Goal: Information Seeking & Learning: Learn about a topic

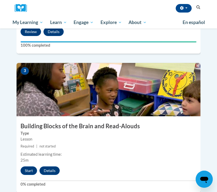
scroll to position [408, 0]
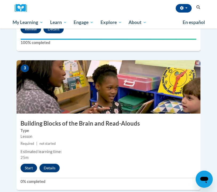
click at [33, 164] on button "Start" at bounding box center [29, 168] width 17 height 9
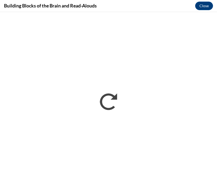
scroll to position [340, 0]
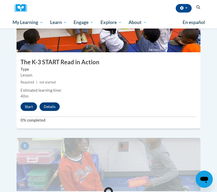
scroll to position [608, 0]
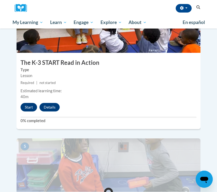
click at [32, 103] on button "Start" at bounding box center [29, 107] width 17 height 9
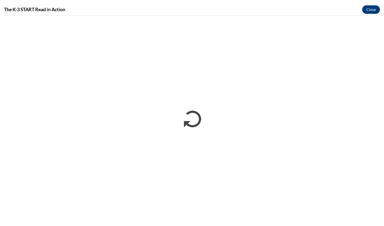
scroll to position [338, 0]
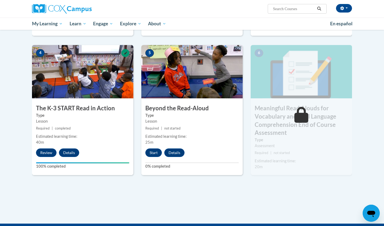
scroll to position [266, 0]
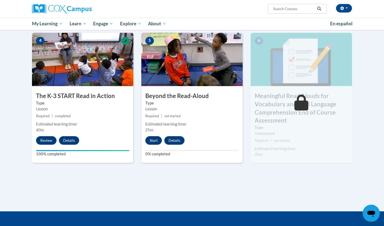
click at [151, 137] on button "Start" at bounding box center [153, 140] width 17 height 9
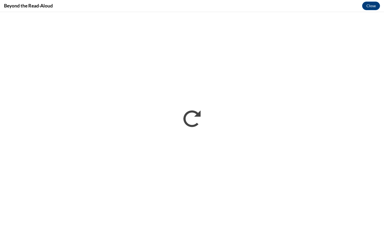
scroll to position [0, 0]
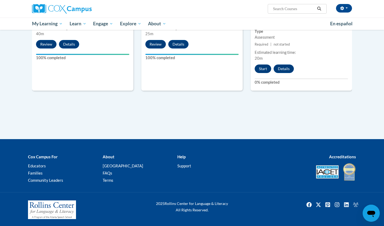
scroll to position [362, 0]
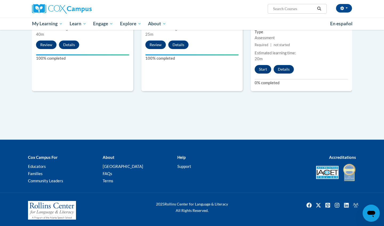
click at [267, 69] on button "Start" at bounding box center [263, 69] width 17 height 9
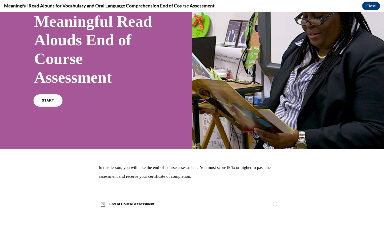
scroll to position [43, 0]
click at [55, 98] on link "START" at bounding box center [47, 101] width 29 height 12
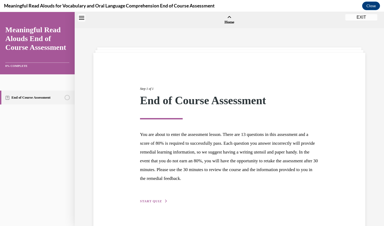
scroll to position [17, 0]
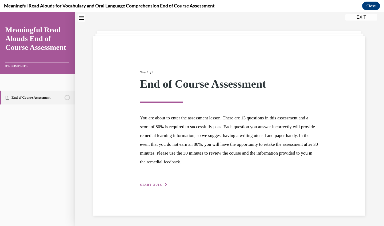
click at [160, 183] on span "START QUIZ" at bounding box center [151, 185] width 22 height 4
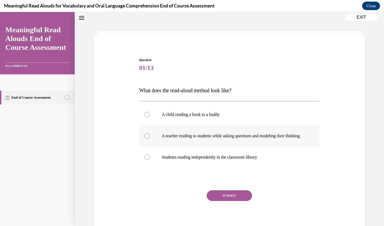
click at [193, 139] on p "A teacher reading to students while asking questions and modeling their thinking" at bounding box center [234, 135] width 145 height 5
click at [150, 139] on input "A teacher reading to students while asking questions and modeling their thinking" at bounding box center [147, 135] width 5 height 5
radio input "true"
click at [219, 199] on button "SUBMIT" at bounding box center [229, 196] width 45 height 11
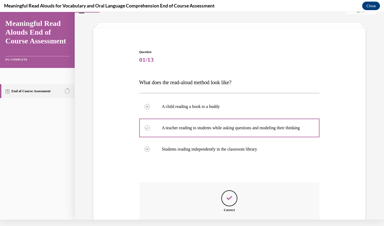
scroll to position [77, 0]
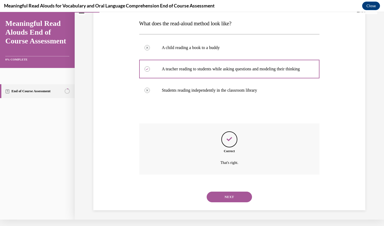
click at [222, 194] on button "NEXT" at bounding box center [229, 197] width 45 height 11
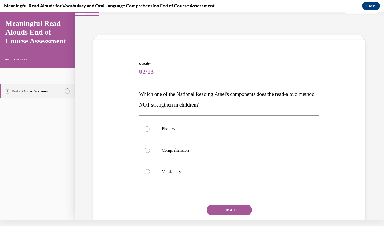
scroll to position [6, 0]
click at [172, 139] on label "Phonics" at bounding box center [229, 129] width 181 height 21
click at [150, 132] on input "Phonics" at bounding box center [147, 129] width 5 height 5
radio input "true"
click at [241, 211] on button "SUBMIT" at bounding box center [229, 210] width 45 height 11
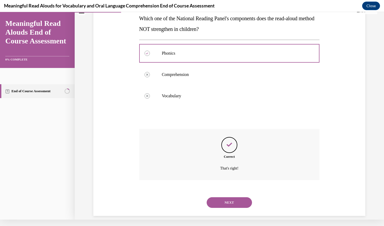
scroll to position [82, 0]
click at [240, 197] on button "NEXT" at bounding box center [229, 202] width 45 height 11
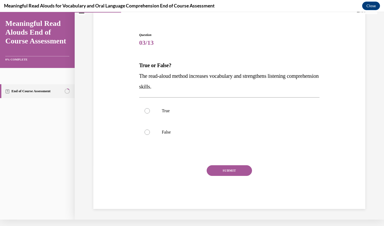
scroll to position [29, 0]
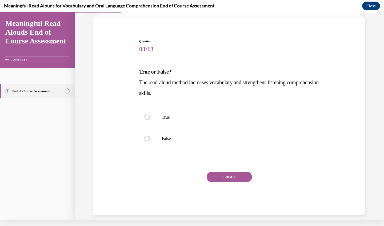
click at [199, 63] on div "Question 03/13 True or False? The read-aloud method increases vocabulary and st…" at bounding box center [229, 127] width 181 height 177
click at [194, 62] on div "Question 03/13 True or False? The read-aloud method increases vocabulary and st…" at bounding box center [229, 127] width 181 height 177
click at [158, 64] on div "Question 03/13 True or False? The read-aloud method increases vocabulary and st…" at bounding box center [229, 127] width 181 height 177
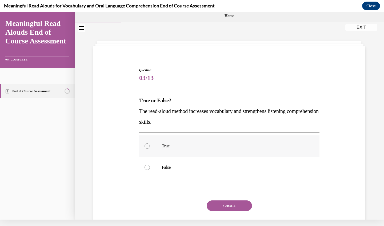
scroll to position [0, 0]
click at [151, 140] on label "True" at bounding box center [229, 146] width 181 height 21
click at [150, 144] on input "True" at bounding box center [147, 146] width 5 height 5
radio input "true"
click at [237, 207] on button "SUBMIT" at bounding box center [229, 206] width 45 height 11
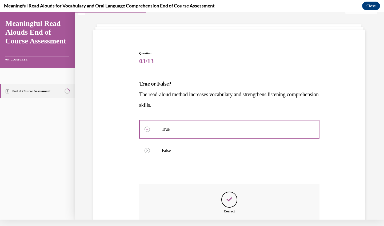
scroll to position [72, 0]
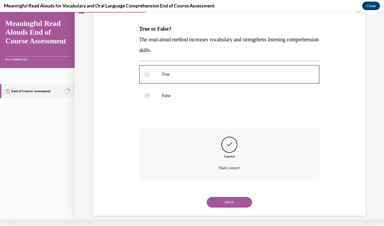
click at [231, 197] on button "NEXT" at bounding box center [229, 202] width 45 height 11
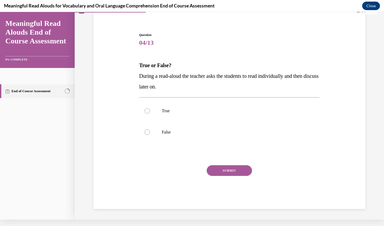
scroll to position [29, 0]
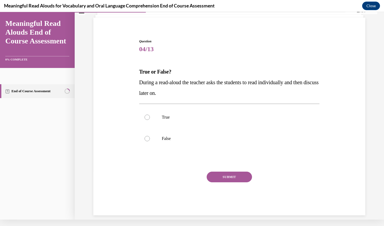
click at [189, 94] on p "During a read-aloud the teacher asks the students to read individually and then…" at bounding box center [229, 87] width 181 height 21
click at [160, 95] on span "During a read-aloud the teacher asks the students to read individually and then…" at bounding box center [229, 88] width 180 height 17
click at [150, 96] on span "During a read-aloud the teacher asks the students to read individually and then…" at bounding box center [229, 88] width 180 height 17
click at [146, 98] on p "During a read-aloud the teacher asks the students to read individually and then…" at bounding box center [229, 87] width 181 height 21
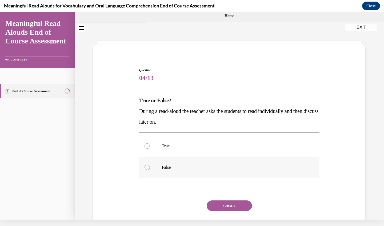
scroll to position [0, 0]
click at [146, 166] on div at bounding box center [147, 167] width 5 height 5
click at [146, 166] on input "False" at bounding box center [147, 167] width 5 height 5
radio input "true"
click at [236, 207] on button "SUBMIT" at bounding box center [229, 206] width 45 height 11
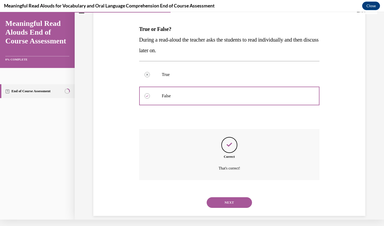
scroll to position [72, 0]
click at [234, 197] on button "NEXT" at bounding box center [229, 202] width 45 height 11
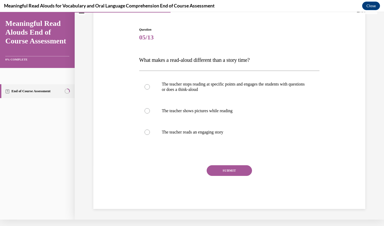
scroll to position [30, 0]
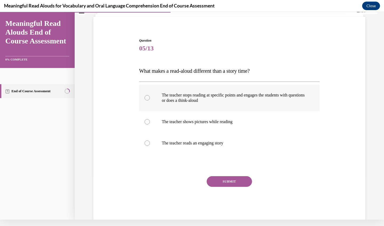
click at [238, 100] on p "The teacher stops reading at specific points and engages the students with ques…" at bounding box center [234, 98] width 145 height 11
click at [150, 100] on input "The teacher stops reading at specific points and engages the students with ques…" at bounding box center [147, 97] width 5 height 5
radio input "true"
click at [228, 178] on button "SUBMIT" at bounding box center [229, 181] width 45 height 11
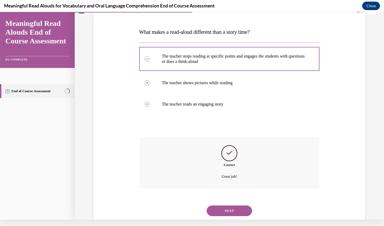
scroll to position [77, 0]
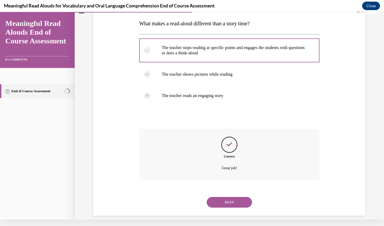
click at [222, 197] on button "NEXT" at bounding box center [229, 202] width 45 height 11
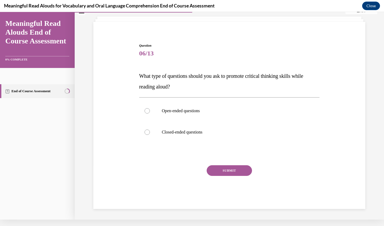
scroll to position [16, 0]
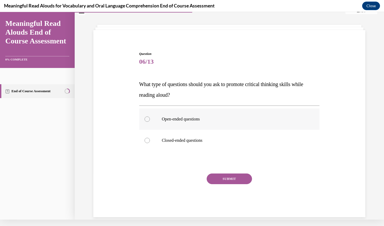
click at [211, 123] on label "Open-ended questions" at bounding box center [229, 119] width 181 height 21
click at [150, 122] on input "Open-ended questions" at bounding box center [147, 119] width 5 height 5
radio input "true"
click at [223, 178] on button "SUBMIT" at bounding box center [229, 179] width 45 height 11
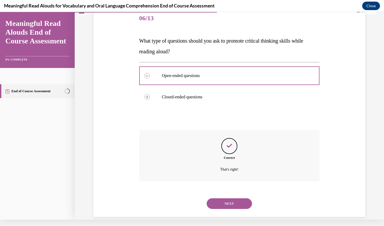
scroll to position [61, 0]
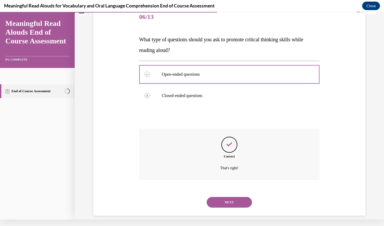
click at [219, 192] on div "NEXT" at bounding box center [229, 202] width 181 height 21
click at [219, 197] on button "NEXT" at bounding box center [229, 202] width 45 height 11
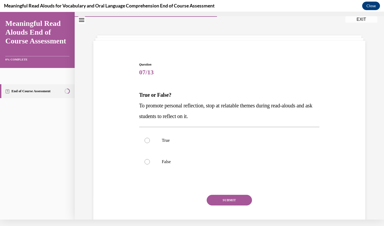
scroll to position [9, 0]
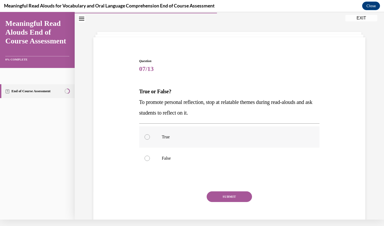
click at [193, 141] on label "True" at bounding box center [229, 137] width 181 height 21
click at [150, 140] on input "True" at bounding box center [147, 137] width 5 height 5
radio input "true"
click at [219, 194] on button "SUBMIT" at bounding box center [229, 197] width 45 height 11
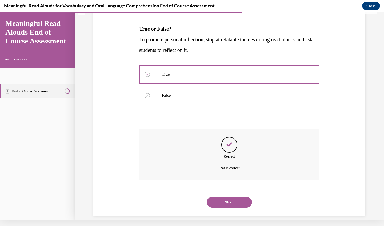
click at [219, 197] on button "NEXT" at bounding box center [229, 202] width 45 height 11
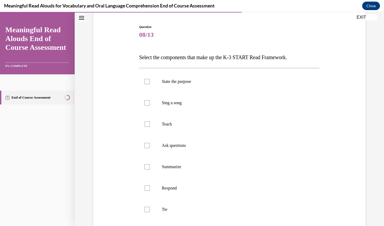
scroll to position [66, 0]
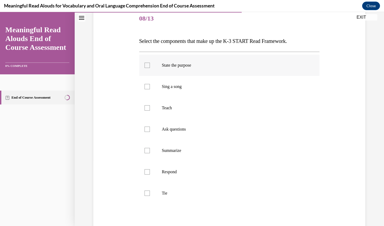
click at [201, 62] on label "State the purpose" at bounding box center [229, 65] width 181 height 21
click at [150, 63] on input "State the purpose" at bounding box center [147, 65] width 5 height 5
checkbox input "true"
click at [177, 109] on p "Teach" at bounding box center [234, 107] width 145 height 5
click at [150, 109] on input "Teach" at bounding box center [147, 107] width 5 height 5
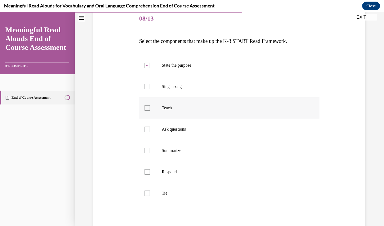
checkbox input "true"
click at [180, 130] on p "Ask questions" at bounding box center [234, 129] width 145 height 5
click at [150, 130] on input "Ask questions" at bounding box center [147, 129] width 5 height 5
checkbox input "true"
click at [177, 176] on label "Respond" at bounding box center [229, 172] width 181 height 21
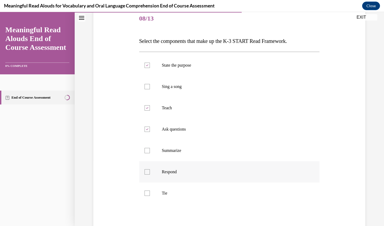
click at [150, 175] on input "Respond" at bounding box center [147, 172] width 5 height 5
checkbox input "true"
click at [174, 188] on label "Tie" at bounding box center [229, 193] width 181 height 21
click at [150, 191] on input "Tie" at bounding box center [147, 193] width 5 height 5
checkbox input "true"
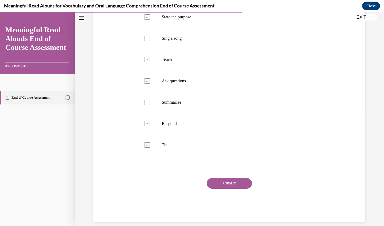
click at [235, 186] on button "SUBMIT" at bounding box center [229, 183] width 45 height 11
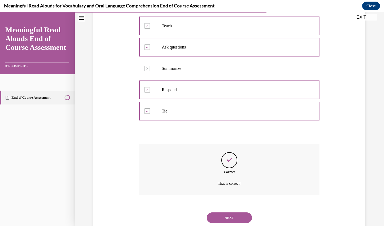
scroll to position [157, 0]
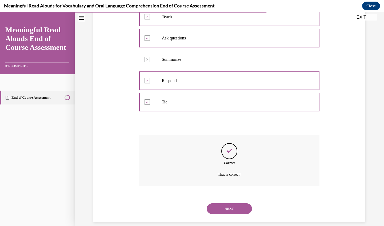
click at [229, 204] on button "NEXT" at bounding box center [229, 209] width 45 height 11
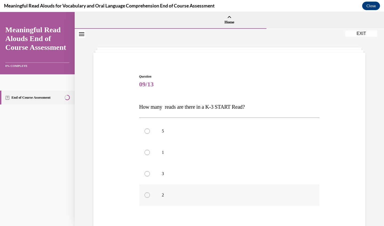
scroll to position [0, 0]
click at [167, 176] on p "3" at bounding box center [234, 173] width 145 height 5
click at [150, 176] on input "3" at bounding box center [147, 173] width 5 height 5
radio input "true"
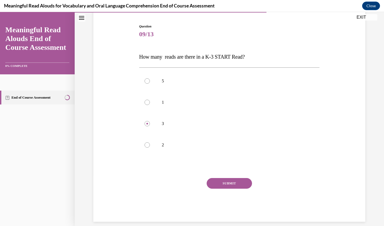
click at [232, 183] on button "SUBMIT" at bounding box center [229, 183] width 45 height 11
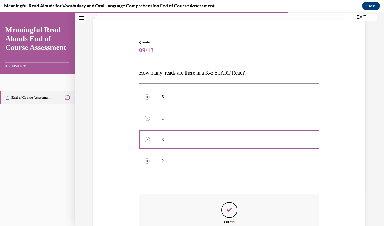
scroll to position [93, 0]
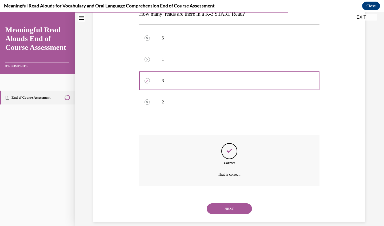
click at [229, 204] on button "NEXT" at bounding box center [229, 209] width 45 height 11
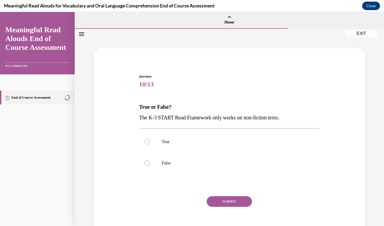
scroll to position [0, 0]
click at [193, 171] on label "False" at bounding box center [229, 163] width 181 height 21
click at [150, 166] on input "False" at bounding box center [147, 163] width 5 height 5
radio input "true"
click at [227, 200] on button "SUBMIT" at bounding box center [229, 201] width 45 height 11
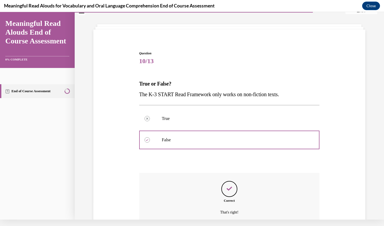
scroll to position [61, 0]
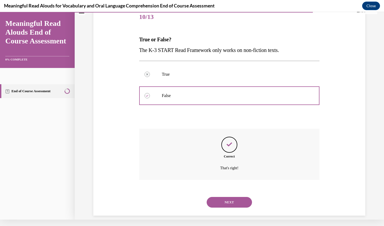
click at [227, 197] on button "NEXT" at bounding box center [229, 202] width 45 height 11
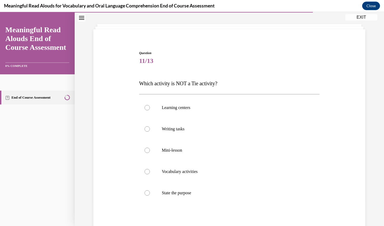
scroll to position [38, 0]
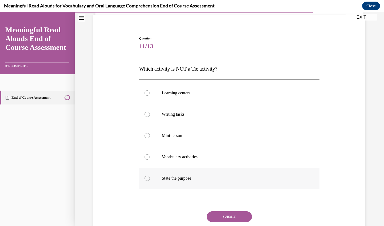
click at [206, 182] on label "State the purpose" at bounding box center [229, 178] width 181 height 21
click at [150, 181] on input "State the purpose" at bounding box center [147, 178] width 5 height 5
radio input "true"
click at [235, 215] on button "SUBMIT" at bounding box center [229, 217] width 45 height 11
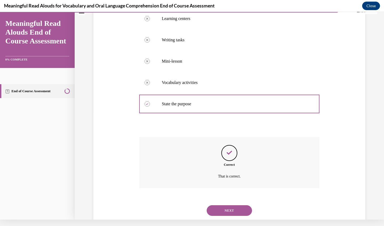
scroll to position [115, 0]
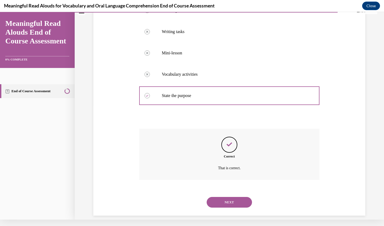
click at [234, 197] on button "NEXT" at bounding box center [229, 202] width 45 height 11
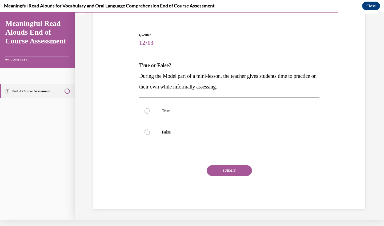
scroll to position [24, 0]
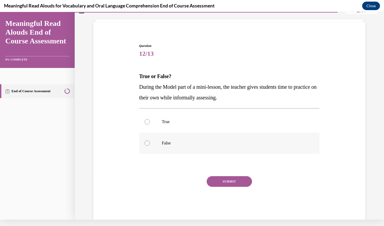
click at [174, 139] on label "False" at bounding box center [229, 143] width 181 height 21
click at [150, 141] on input "False" at bounding box center [147, 143] width 5 height 5
radio input "true"
click at [232, 181] on button "SUBMIT" at bounding box center [229, 181] width 45 height 11
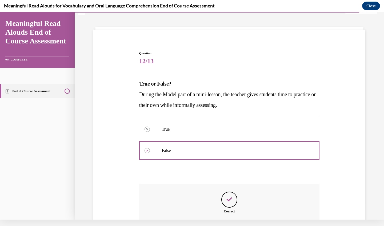
scroll to position [72, 0]
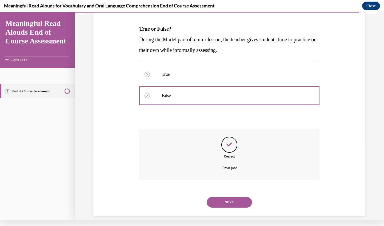
click at [226, 197] on button "NEXT" at bounding box center [229, 202] width 45 height 11
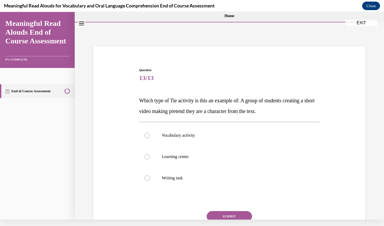
scroll to position [22, 0]
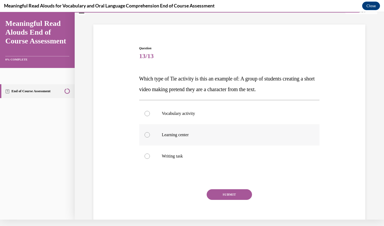
click at [181, 137] on p "Learning center" at bounding box center [234, 134] width 145 height 5
click at [150, 137] on input "Learning center" at bounding box center [147, 134] width 5 height 5
radio input "true"
click at [227, 194] on button "SUBMIT" at bounding box center [229, 195] width 45 height 11
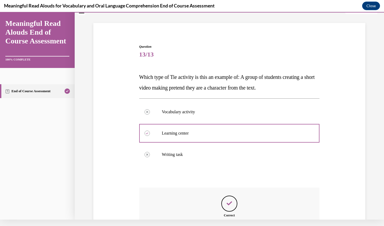
scroll to position [82, 0]
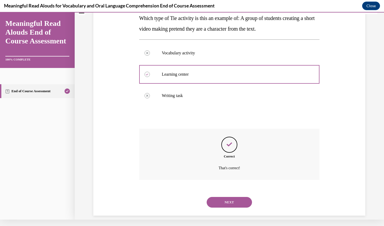
click at [225, 197] on button "NEXT" at bounding box center [229, 202] width 45 height 11
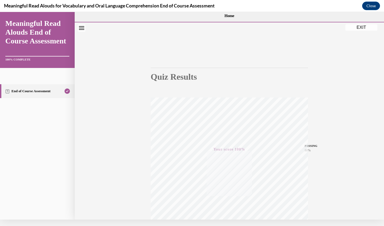
scroll to position [0, 0]
click at [365, 28] on button "EXIT" at bounding box center [362, 27] width 32 height 6
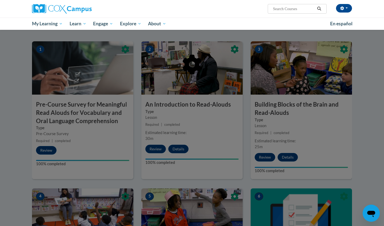
scroll to position [110, 0]
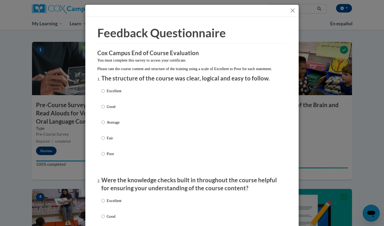
click at [108, 94] on p "Excellent" at bounding box center [114, 91] width 15 height 6
click at [105, 94] on input "Excellent" at bounding box center [102, 91] width 3 height 6
radio input "true"
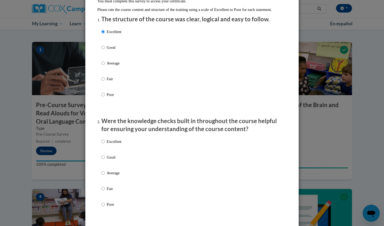
scroll to position [68, 0]
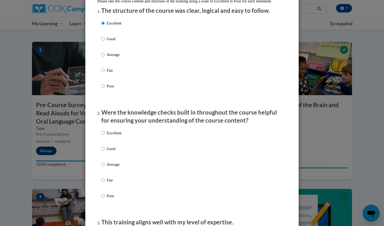
click at [109, 136] on p "Excellent" at bounding box center [114, 133] width 15 height 6
click at [105, 136] on input "Excellent" at bounding box center [102, 133] width 3 height 6
radio input "true"
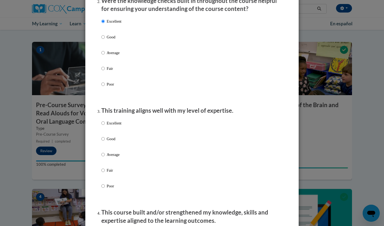
scroll to position [226, 0]
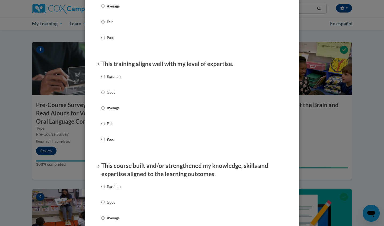
click at [117, 79] on p "Excellent" at bounding box center [114, 77] width 15 height 6
click at [105, 79] on input "Excellent" at bounding box center [102, 77] width 3 height 6
radio input "true"
click at [113, 189] on p "Excellent" at bounding box center [114, 187] width 15 height 6
click at [105, 189] on input "Excellent" at bounding box center [102, 187] width 3 height 6
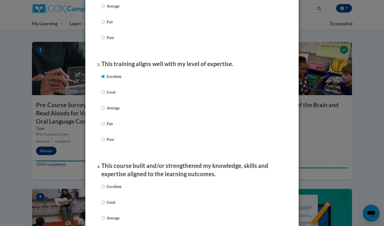
radio input "true"
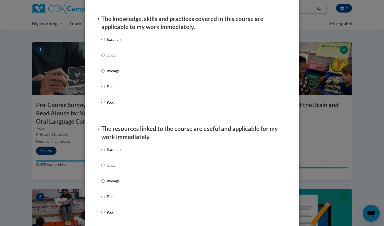
scroll to position [519, 0]
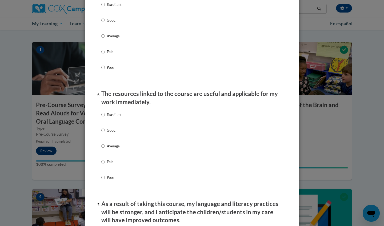
click at [109, 7] on p "Excellent" at bounding box center [114, 5] width 15 height 6
click at [105, 7] on input "Excellent" at bounding box center [102, 5] width 3 height 6
radio input "true"
click at [112, 118] on p "Excellent" at bounding box center [114, 115] width 15 height 6
click at [105, 118] on input "Excellent" at bounding box center [102, 115] width 3 height 6
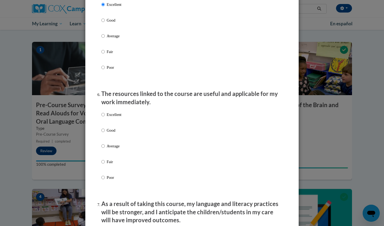
radio input "true"
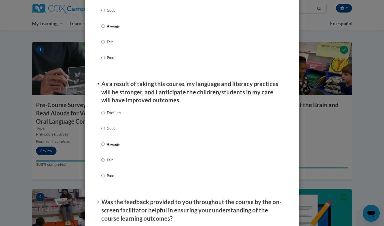
click at [113, 114] on p "Excellent" at bounding box center [114, 113] width 15 height 6
click at [105, 114] on input "Excellent" at bounding box center [102, 113] width 3 height 6
radio input "true"
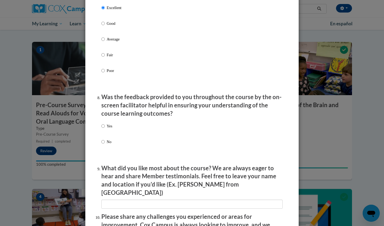
scroll to position [752, 0]
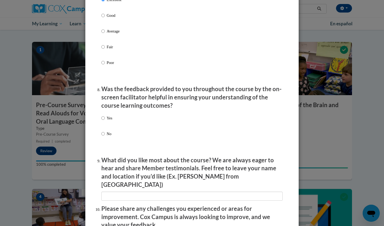
click at [113, 118] on div "Yes No" at bounding box center [192, 133] width 182 height 40
click at [111, 118] on p "Yes" at bounding box center [110, 118] width 6 height 6
click at [105, 118] on input "Yes" at bounding box center [102, 118] width 3 height 6
radio input "true"
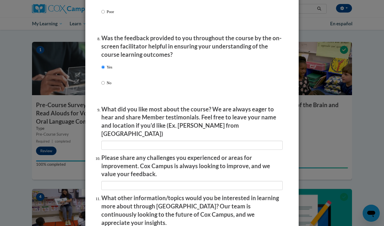
scroll to position [810, 0]
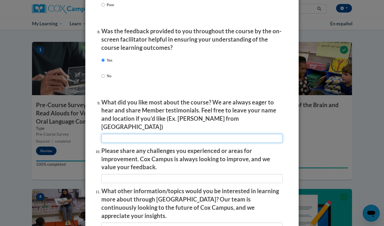
click at [120, 134] on input "textbox" at bounding box center [192, 138] width 182 height 9
type input "n/a"
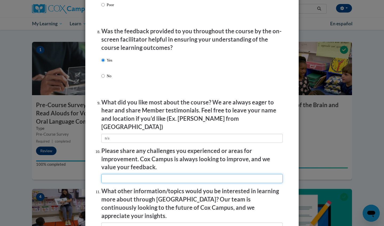
click at [137, 174] on input "textbox" at bounding box center [192, 178] width 182 height 9
type input "n/a"
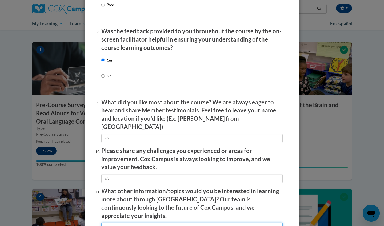
click at [141, 223] on input "textbox" at bounding box center [192, 227] width 182 height 9
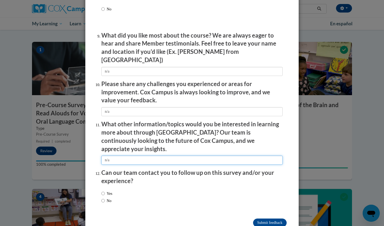
scroll to position [877, 0]
type input "n/a"
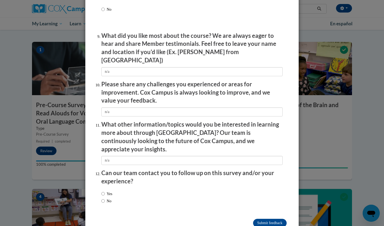
click at [103, 198] on input "No" at bounding box center [102, 201] width 3 height 6
radio input "true"
click at [281, 219] on input "Submit feedback" at bounding box center [270, 223] width 34 height 9
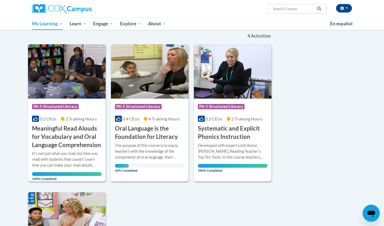
scroll to position [53, 0]
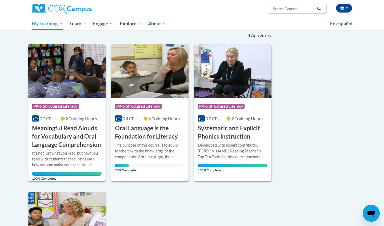
click at [139, 112] on div "Course Category: PK-5 Structured Literacy" at bounding box center [150, 107] width 70 height 12
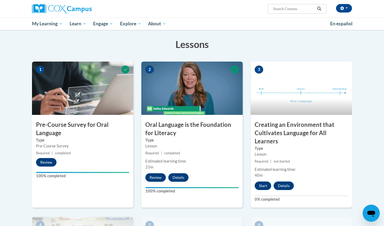
scroll to position [169, 0]
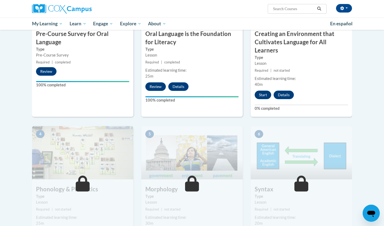
click at [266, 93] on button "Start" at bounding box center [263, 95] width 17 height 9
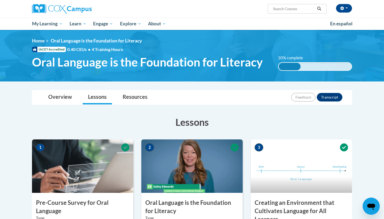
click at [308, 2] on div "[PERSON_NAME] ([GEOGRAPHIC_DATA]/New_York UTC-04:00) My Profile Inbox My Transc…" at bounding box center [246, 7] width 219 height 14
